Goal: Information Seeking & Learning: Learn about a topic

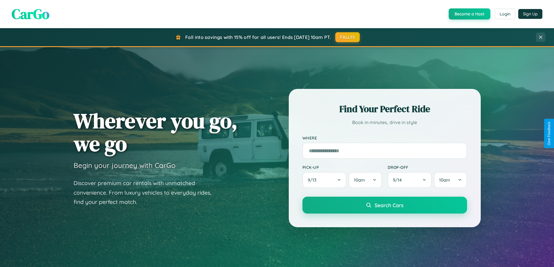
scroll to position [1120, 0]
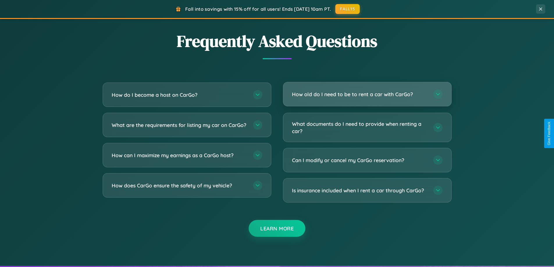
click at [367, 95] on h3 "How old do I need to be to rent a car with CarGo?" at bounding box center [360, 94] width 136 height 7
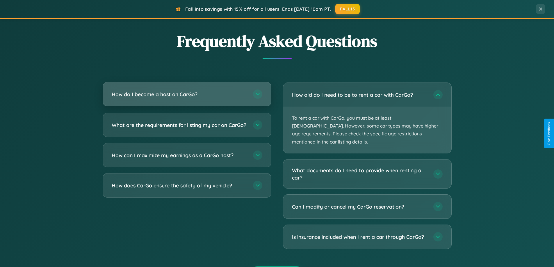
click at [187, 95] on h3 "How do I become a host on CarGo?" at bounding box center [180, 94] width 136 height 7
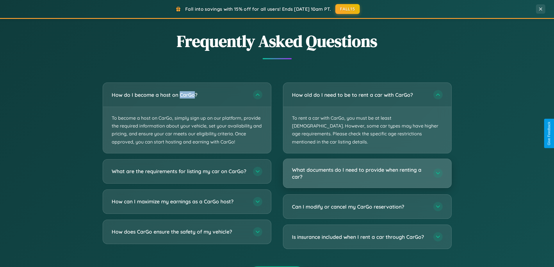
click at [367, 166] on h3 "What documents do I need to provide when renting a car?" at bounding box center [360, 173] width 136 height 14
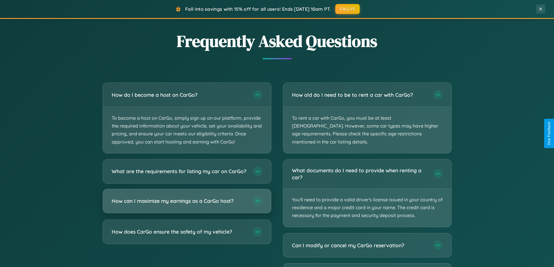
click at [187, 205] on h3 "How can I maximize my earnings as a CarGo host?" at bounding box center [180, 201] width 136 height 7
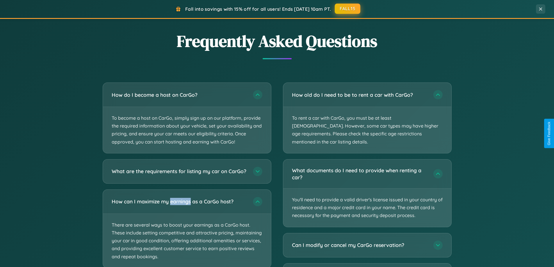
click at [348, 9] on button "FALL15" at bounding box center [348, 8] width 26 height 10
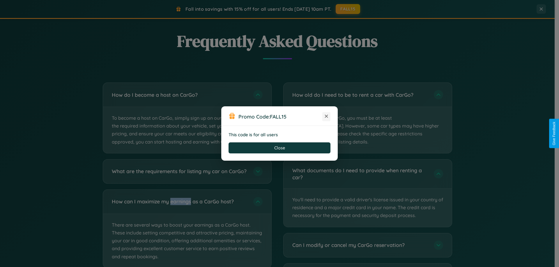
click at [326, 117] on icon at bounding box center [326, 117] width 6 height 6
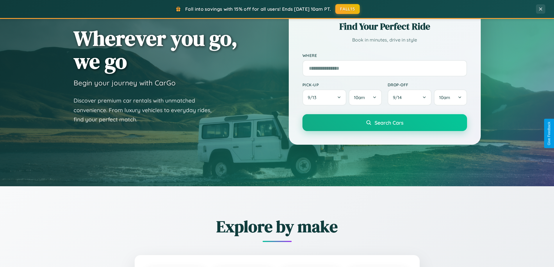
scroll to position [0, 0]
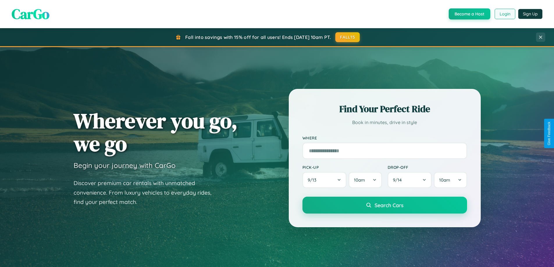
click at [505, 14] on button "Login" at bounding box center [505, 14] width 21 height 10
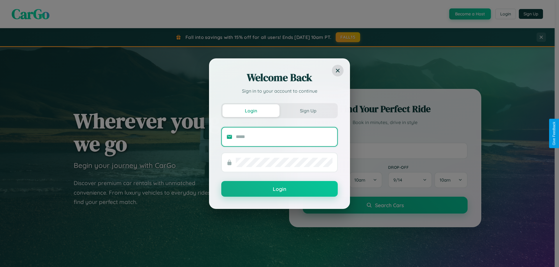
click at [284, 137] on input "text" at bounding box center [284, 136] width 97 height 9
type input "**********"
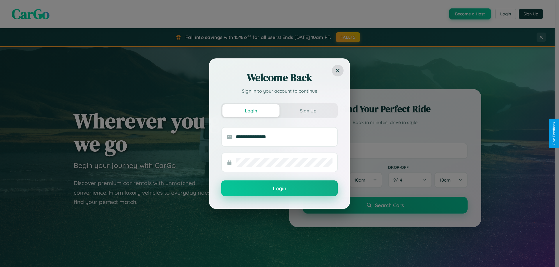
click at [279, 189] on button "Login" at bounding box center [279, 189] width 116 height 16
